Goal: Check status

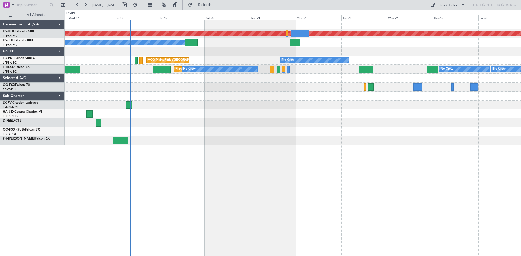
click at [315, 147] on div "Planned Maint London ([GEOGRAPHIC_DATA]) Planned Maint [GEOGRAPHIC_DATA] ([GEOG…" at bounding box center [293, 138] width 456 height 237
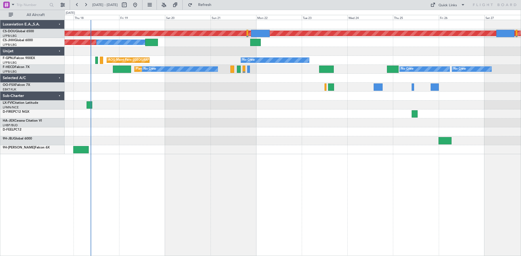
click at [353, 144] on div "Planned Maint London ([GEOGRAPHIC_DATA]) Owner Planned Maint [GEOGRAPHIC_DATA] …" at bounding box center [293, 87] width 456 height 134
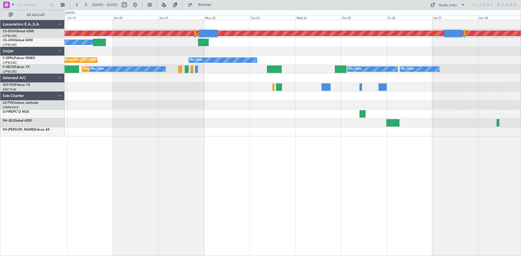
click at [368, 140] on div "Planned Maint London ([GEOGRAPHIC_DATA]) Owner Planned Maint [GEOGRAPHIC_DATA] …" at bounding box center [293, 138] width 456 height 237
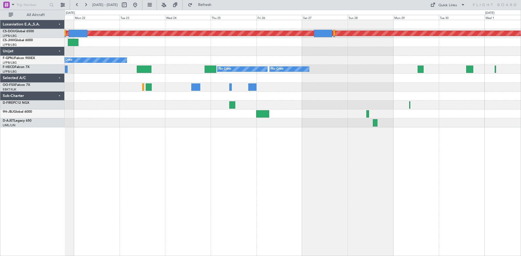
click at [250, 173] on div "Planned Maint London ([GEOGRAPHIC_DATA]) Owner No Crew AOG Maint [GEOGRAPHIC_DA…" at bounding box center [293, 138] width 456 height 237
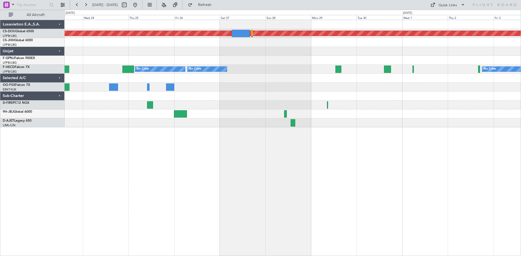
click at [241, 157] on div "Planned Maint London ([GEOGRAPHIC_DATA]) No Crew No Crew No Crew No Crew No Crew" at bounding box center [293, 138] width 456 height 237
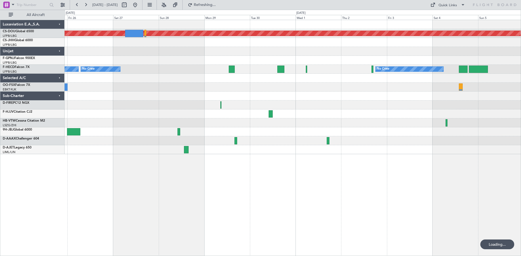
click at [415, 134] on div "Planned Maint London ([GEOGRAPHIC_DATA]) No Crew No Crew No Crew" at bounding box center [293, 138] width 456 height 237
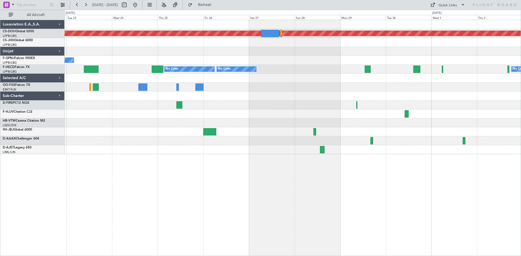
click at [261, 147] on div "Planned Maint London ([GEOGRAPHIC_DATA]) No Crew No Crew No Crew No Crew No Crew" at bounding box center [293, 138] width 456 height 237
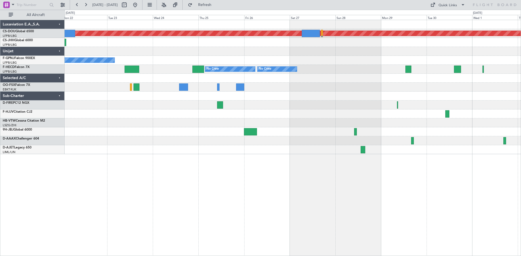
click at [249, 154] on div "Planned Maint London ([GEOGRAPHIC_DATA]) Owner No Crew AOG Maint [GEOGRAPHIC_DA…" at bounding box center [293, 138] width 456 height 237
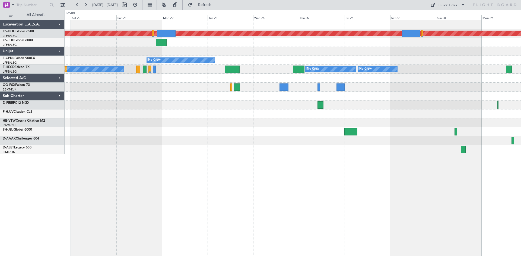
click at [224, 157] on div "Planned Maint London ([GEOGRAPHIC_DATA]) Planned Maint [GEOGRAPHIC_DATA] ([GEOG…" at bounding box center [293, 138] width 456 height 237
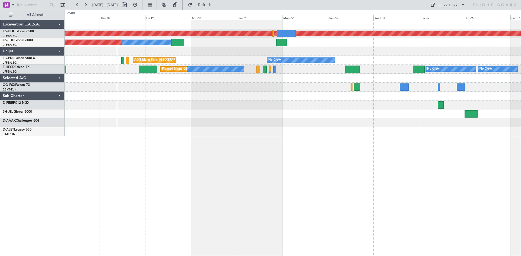
click at [391, 148] on div "Planned Maint London ([GEOGRAPHIC_DATA]) Owner Planned Maint [GEOGRAPHIC_DATA] …" at bounding box center [293, 138] width 456 height 237
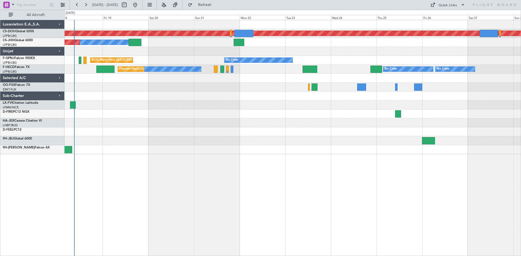
click at [374, 133] on div at bounding box center [293, 132] width 456 height 9
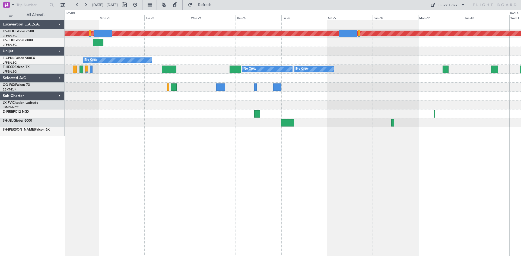
click at [298, 161] on div "Planned Maint London ([GEOGRAPHIC_DATA]) Owner No Crew AOG Maint [GEOGRAPHIC_DA…" at bounding box center [293, 138] width 456 height 237
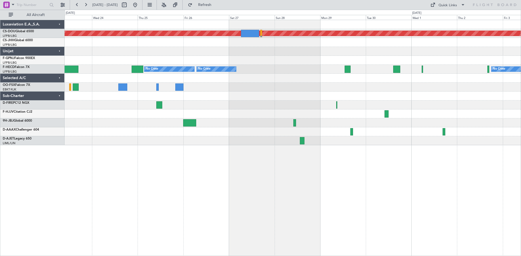
click at [318, 158] on div "Planned Maint London ([GEOGRAPHIC_DATA]) No Crew No Crew No Crew No Crew No Crew" at bounding box center [293, 138] width 456 height 237
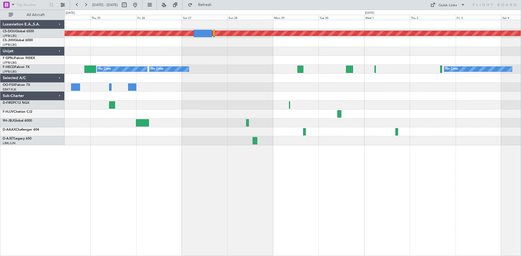
click at [311, 104] on div at bounding box center [293, 105] width 456 height 9
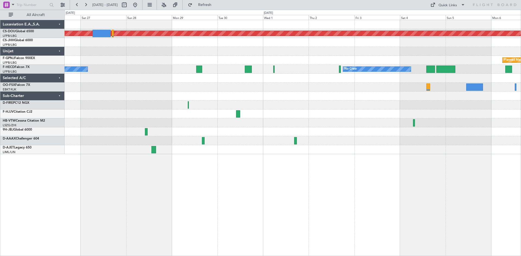
click at [307, 116] on div "Planned Maint London ([GEOGRAPHIC_DATA]) Planned Maint [GEOGRAPHIC_DATA] ([GEOG…" at bounding box center [293, 87] width 456 height 134
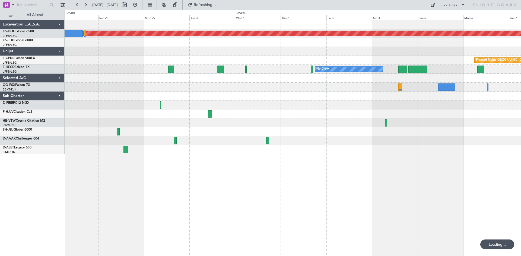
click at [313, 115] on div at bounding box center [293, 114] width 456 height 9
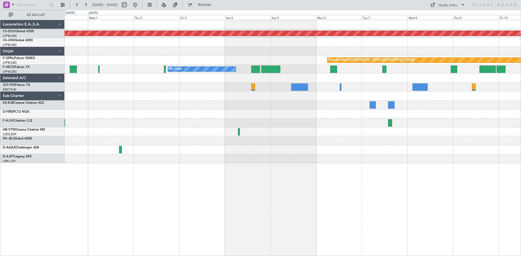
click at [343, 141] on div "Planned Maint London ([GEOGRAPHIC_DATA]) Planned Maint [GEOGRAPHIC_DATA] ([GEOG…" at bounding box center [293, 91] width 456 height 143
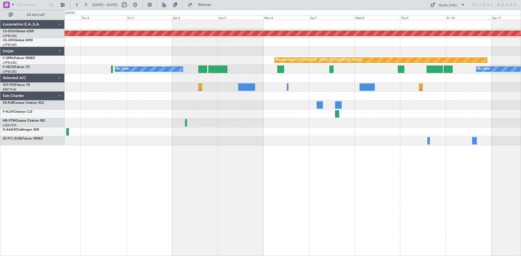
click at [407, 129] on div "Planned Maint London ([GEOGRAPHIC_DATA]) Planned Maint [GEOGRAPHIC_DATA] ([GEOG…" at bounding box center [293, 82] width 456 height 125
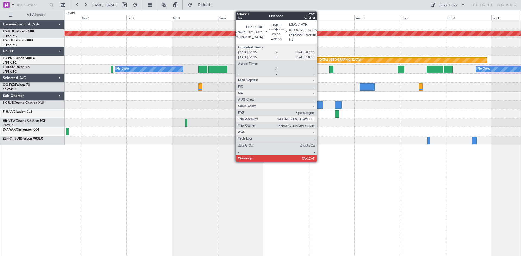
click at [319, 106] on div at bounding box center [320, 104] width 6 height 7
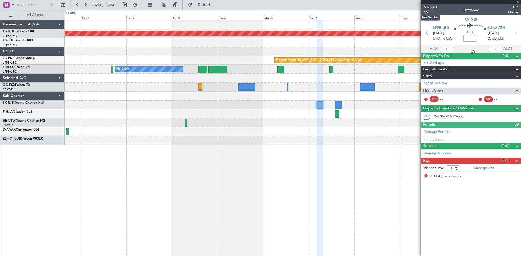
click at [429, 7] on span "536220" at bounding box center [430, 7] width 13 height 6
